Goal: Information Seeking & Learning: Check status

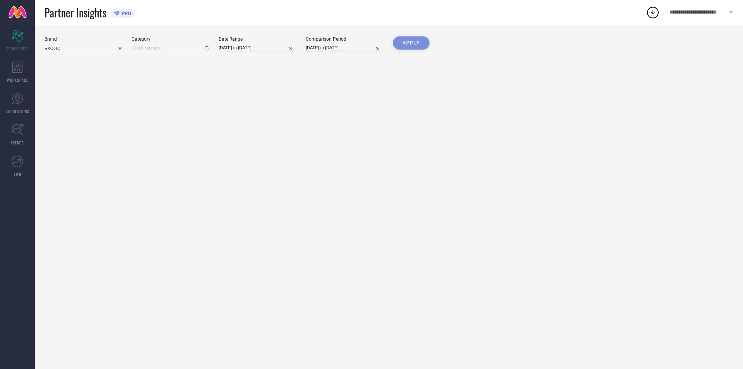
type input "All"
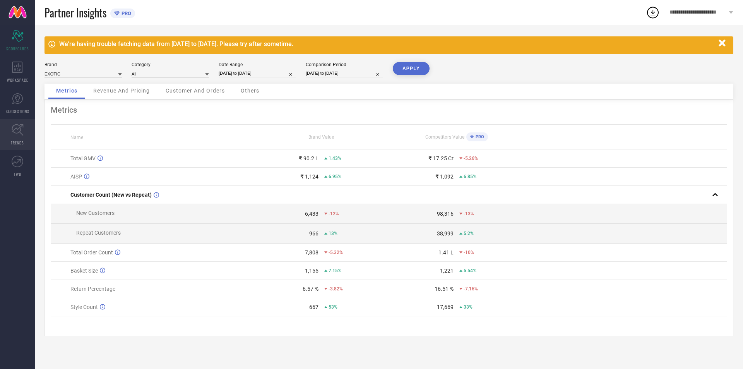
click at [21, 134] on icon at bounding box center [18, 130] width 12 height 12
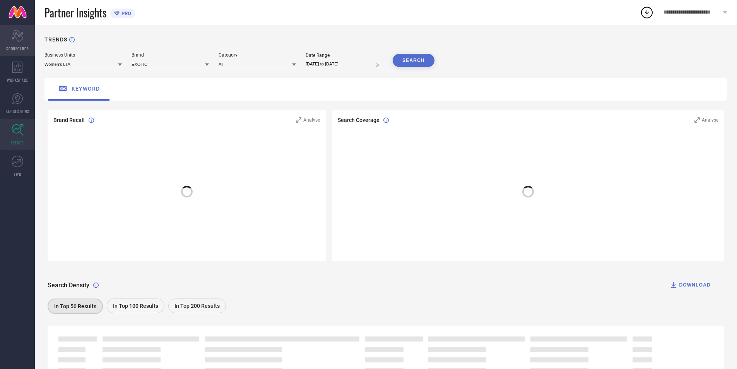
click at [18, 37] on icon "Scorecard" at bounding box center [18, 36] width 12 height 12
